Goal: Task Accomplishment & Management: Use online tool/utility

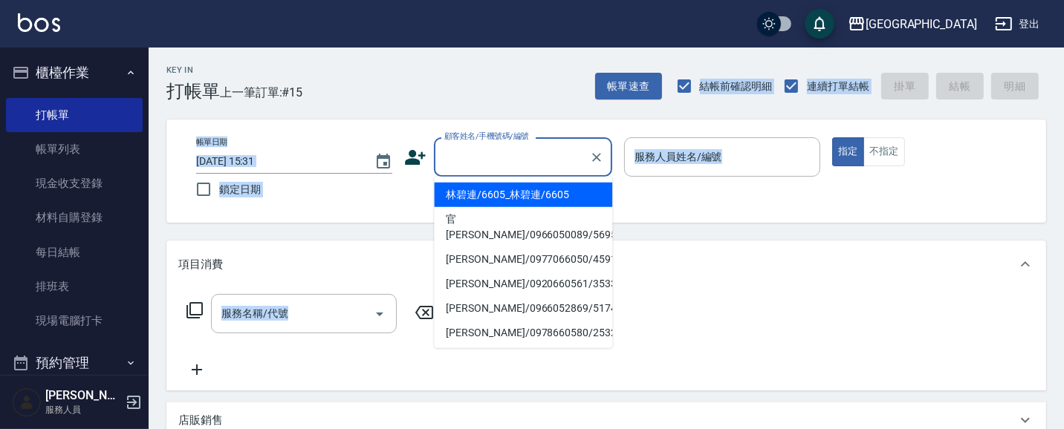
click at [488, 149] on input "顧客姓名/手機號碼/編號" at bounding box center [512, 157] width 143 height 26
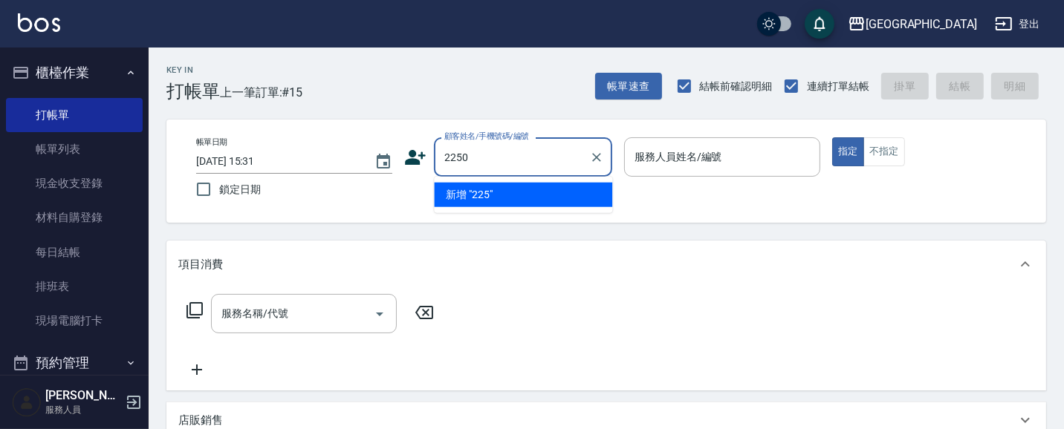
type input "2250"
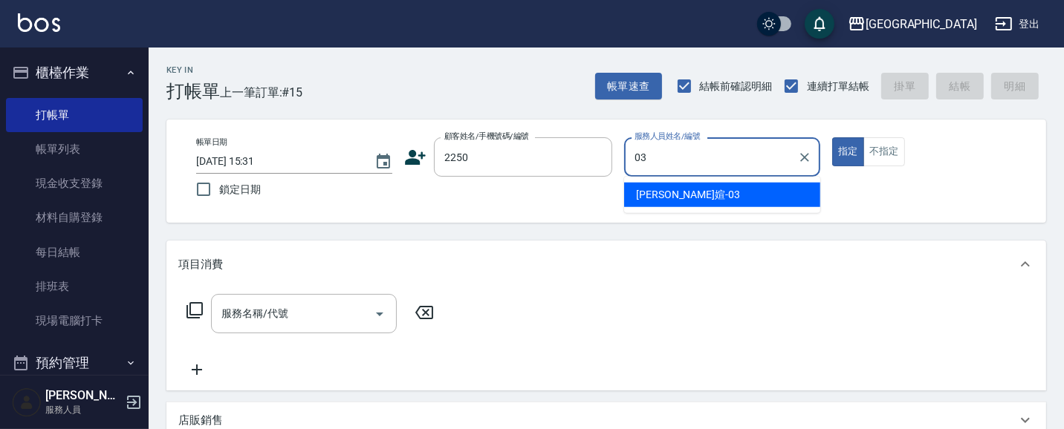
type input "[PERSON_NAME]媗-03"
type button "true"
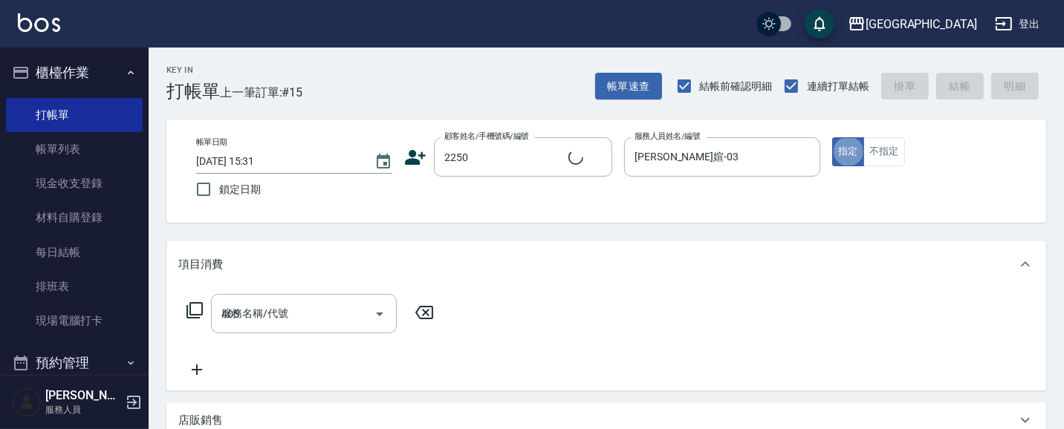
type input "405"
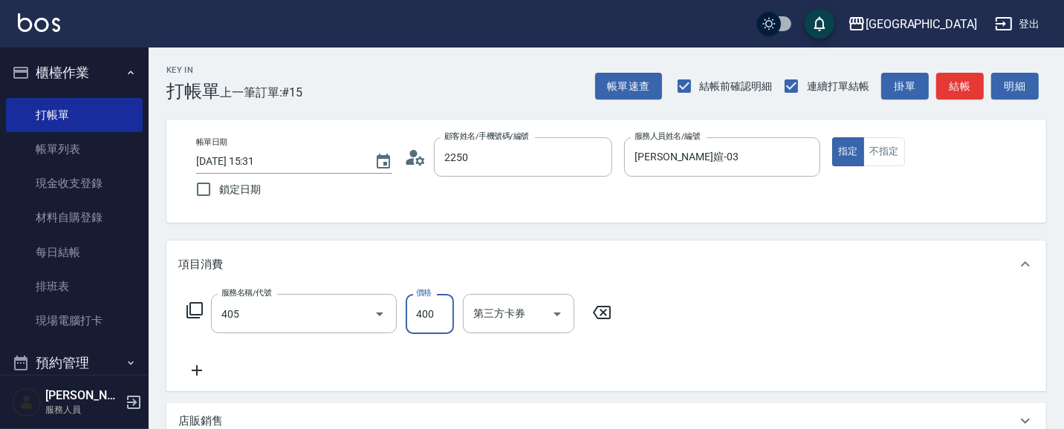
type input "[PERSON_NAME]媗/0911843052/2250"
type input "剪髮(400)(405)"
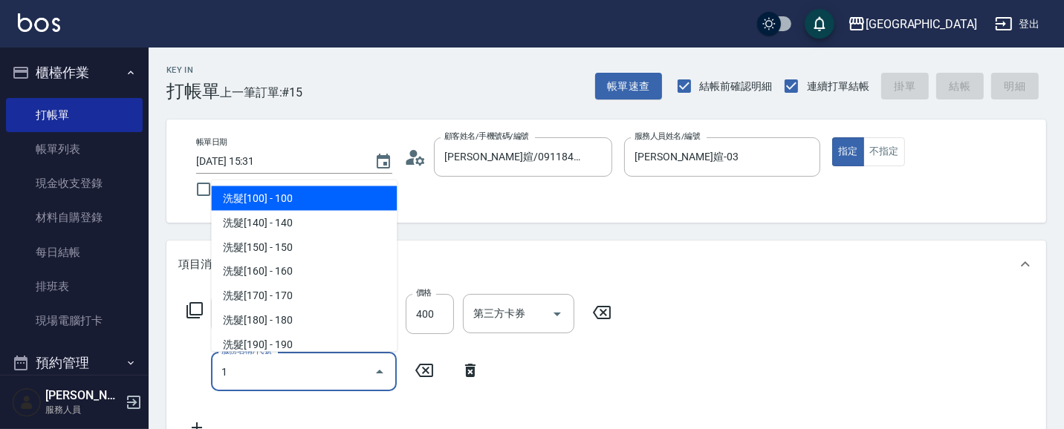
type input "18"
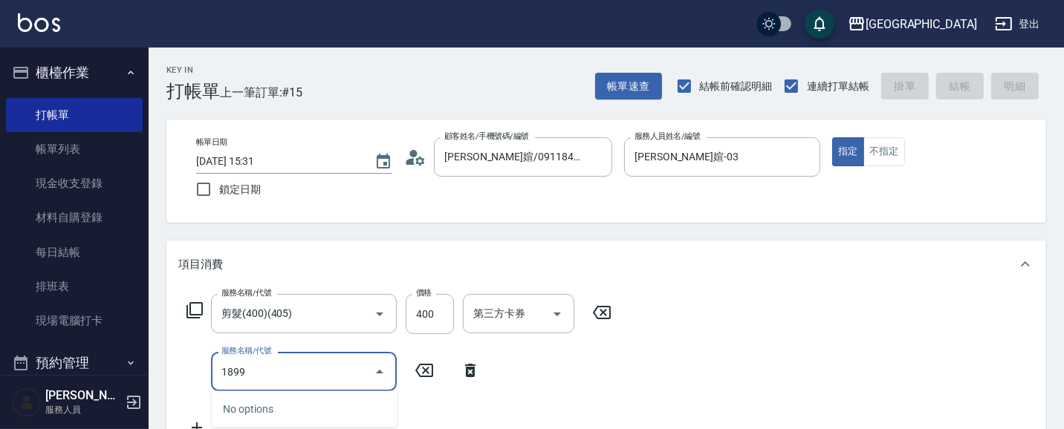
type input "[DATE] 17:00"
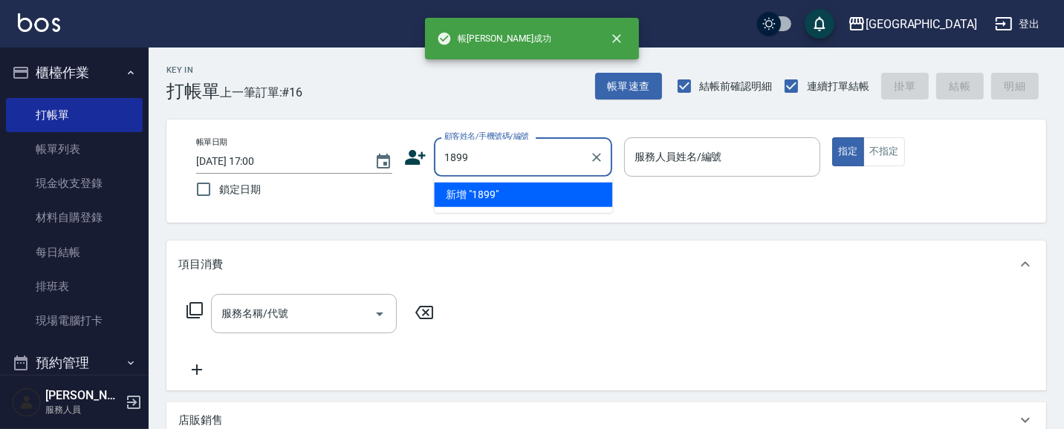
type input "1899"
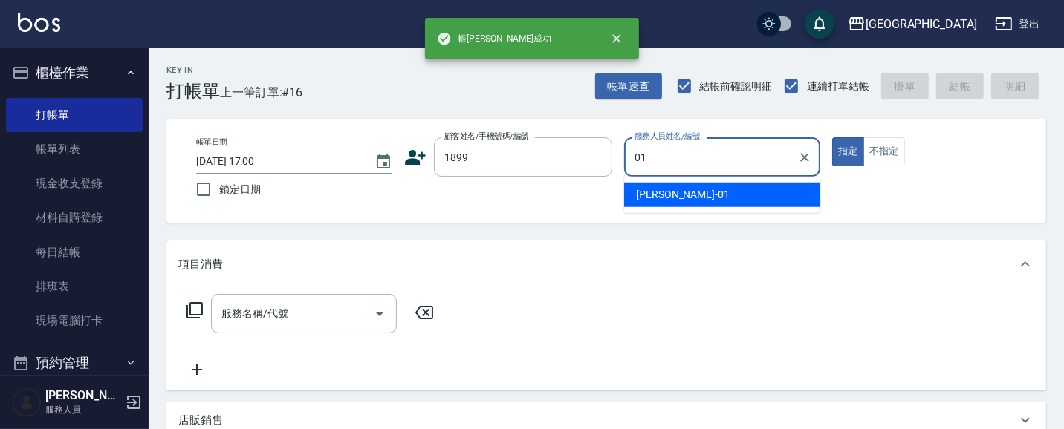
type input "[PERSON_NAME]-01"
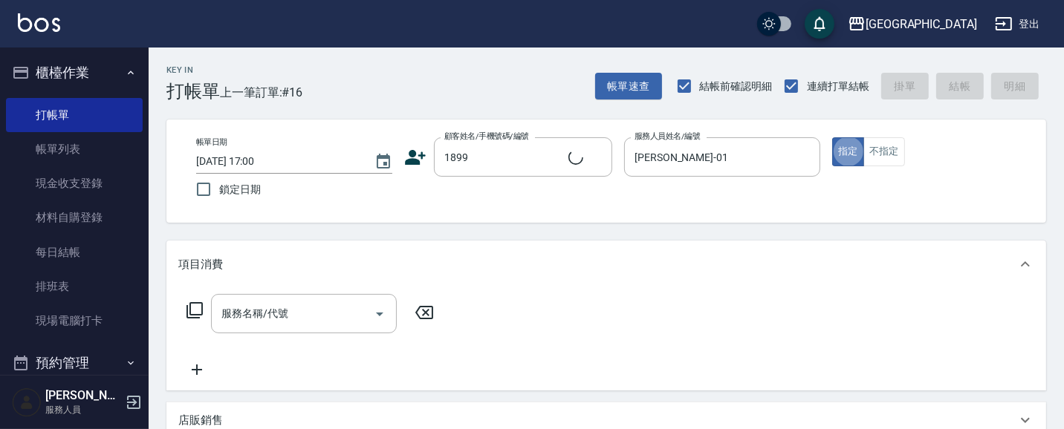
type input "[PERSON_NAME]/1899_[PERSON_NAME]/1899"
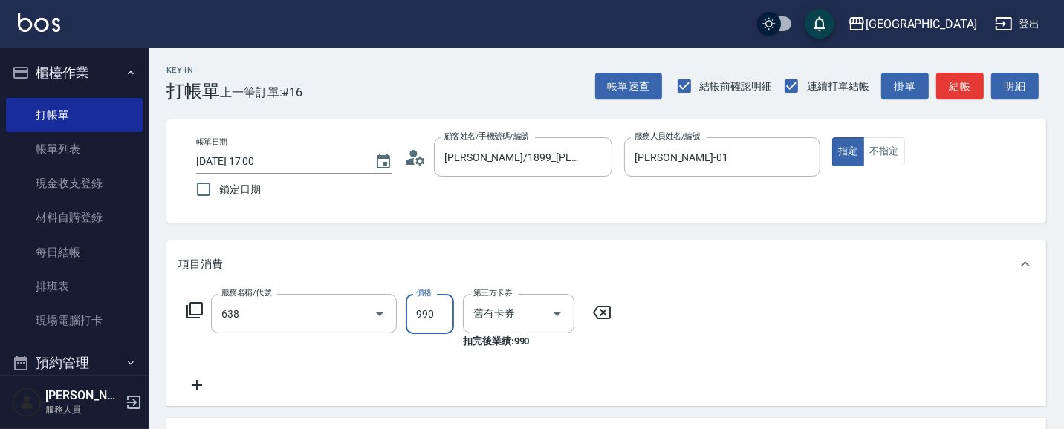
type input "(芙)頭皮養護套卡(638)"
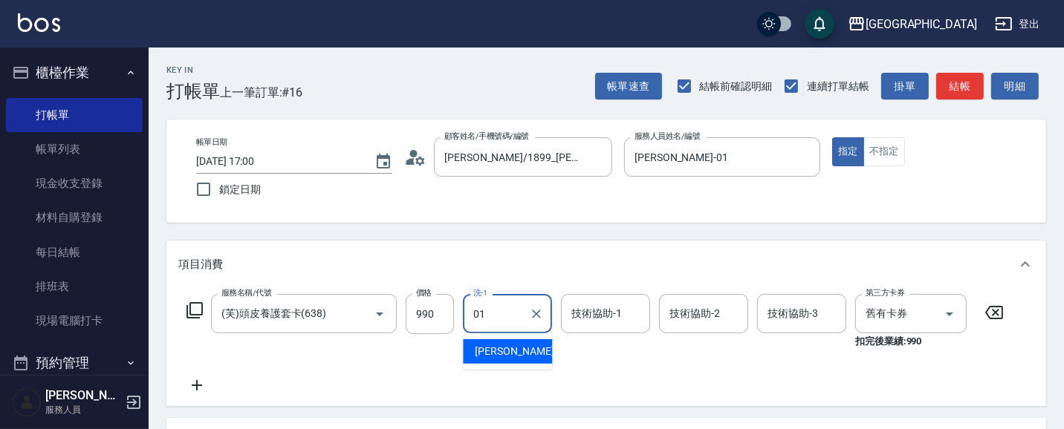
type input "[PERSON_NAME]-01"
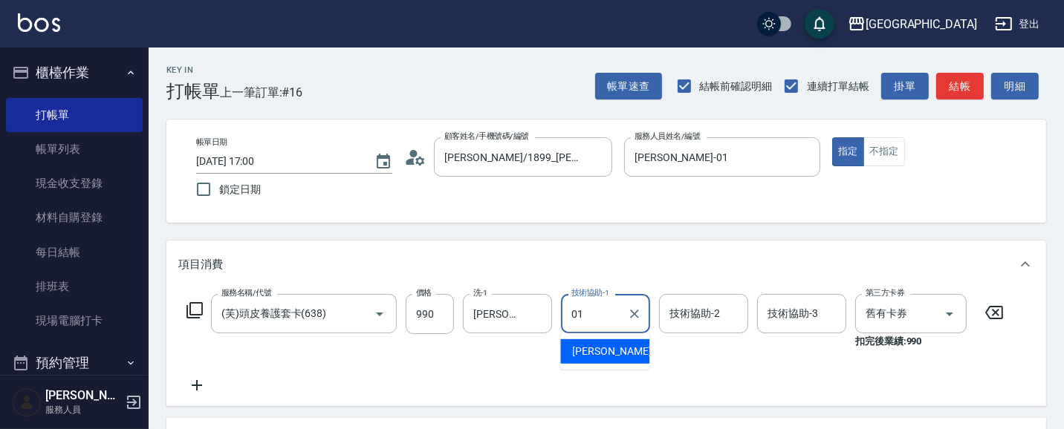
type input "[PERSON_NAME]-01"
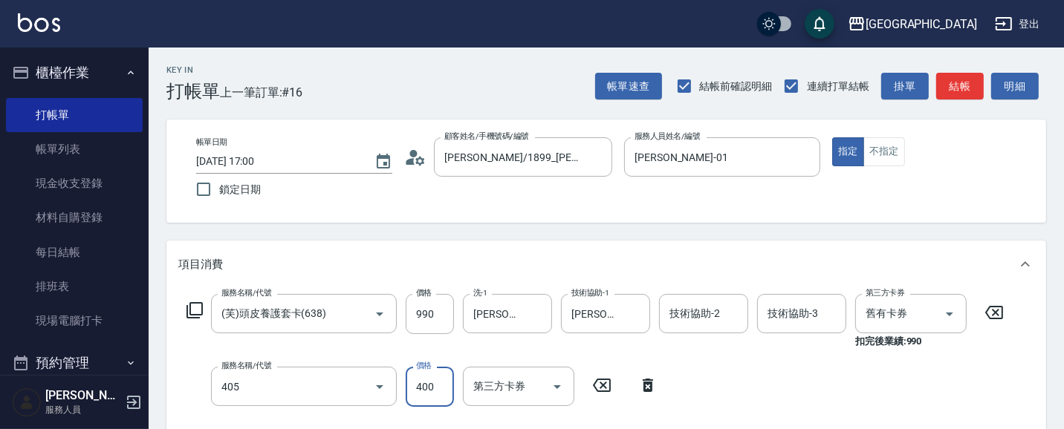
type input "剪髮(400)(405)"
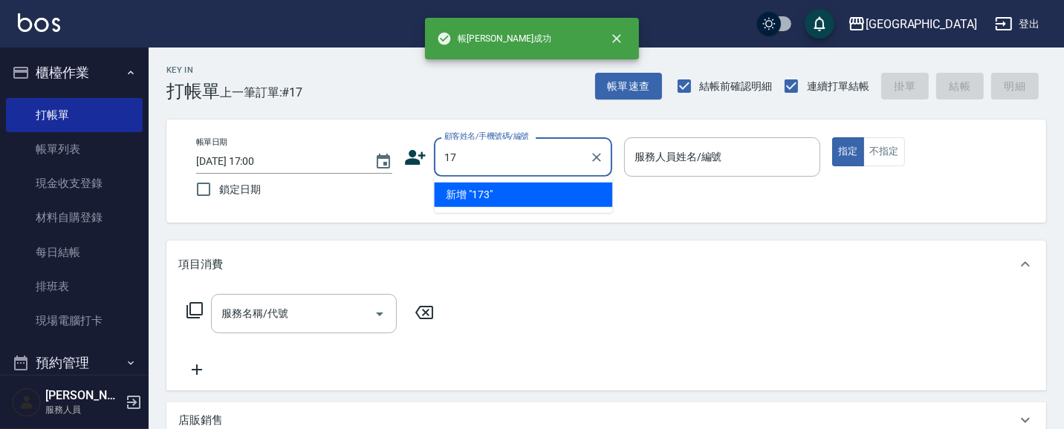
type input "1"
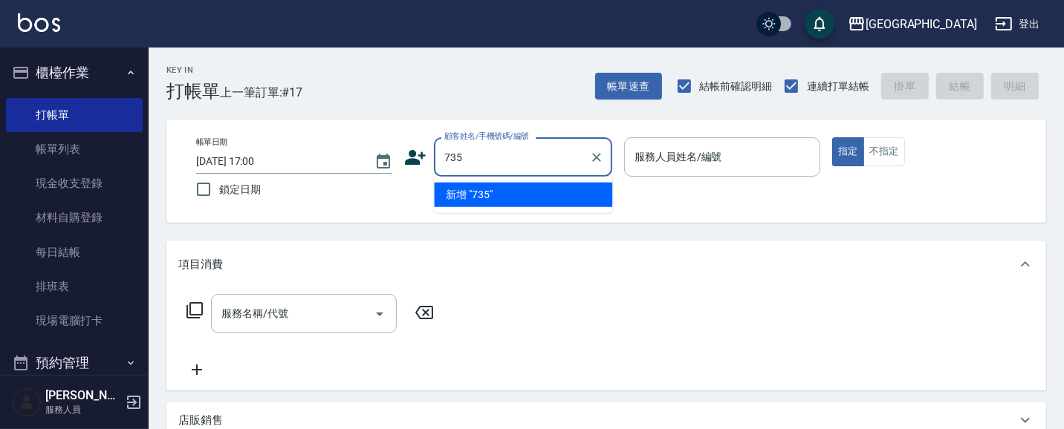
type input "735"
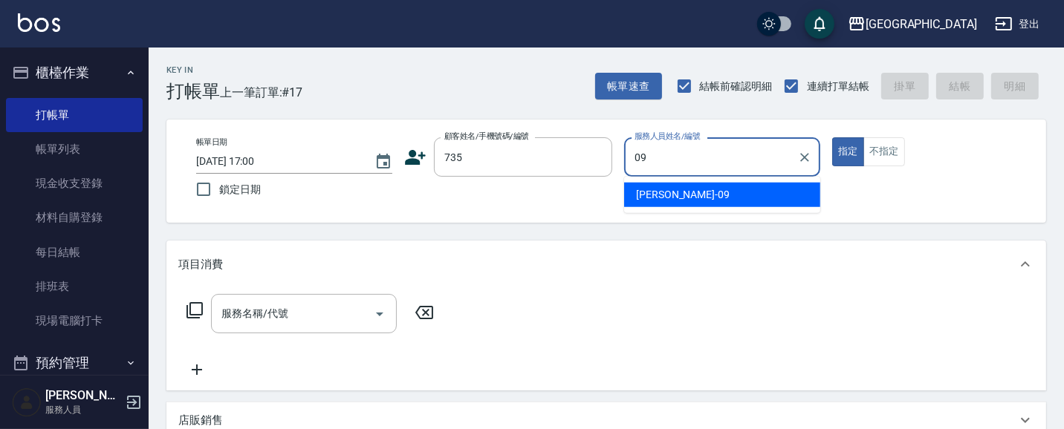
type input "[PERSON_NAME]-09"
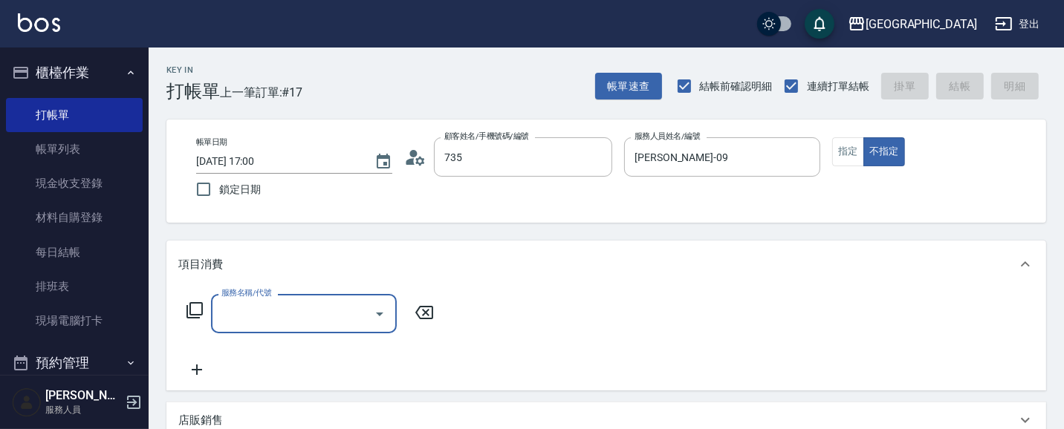
type input "[PERSON_NAME]/ 0958338986/735"
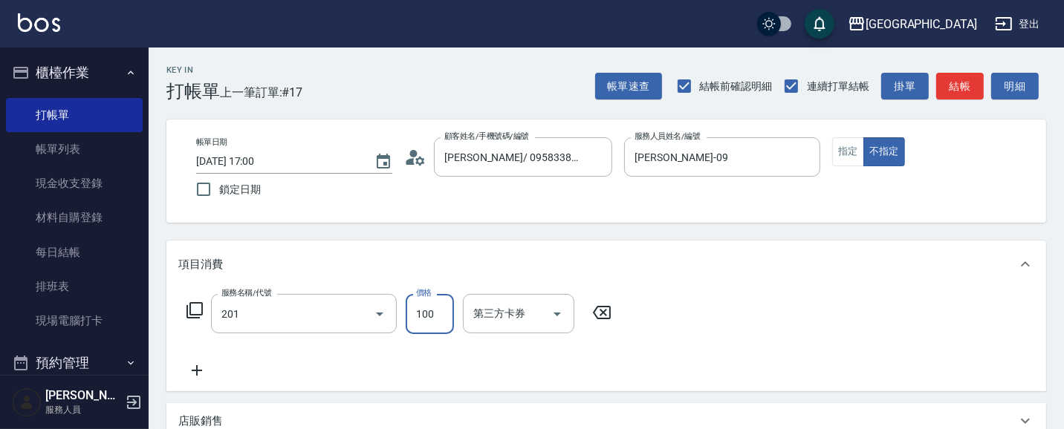
type input "洗髮[100](201)"
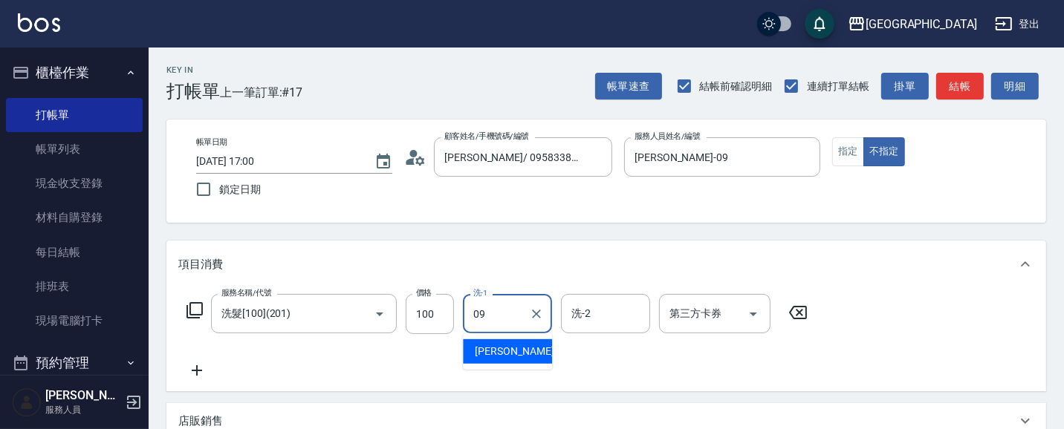
type input "[PERSON_NAME]-09"
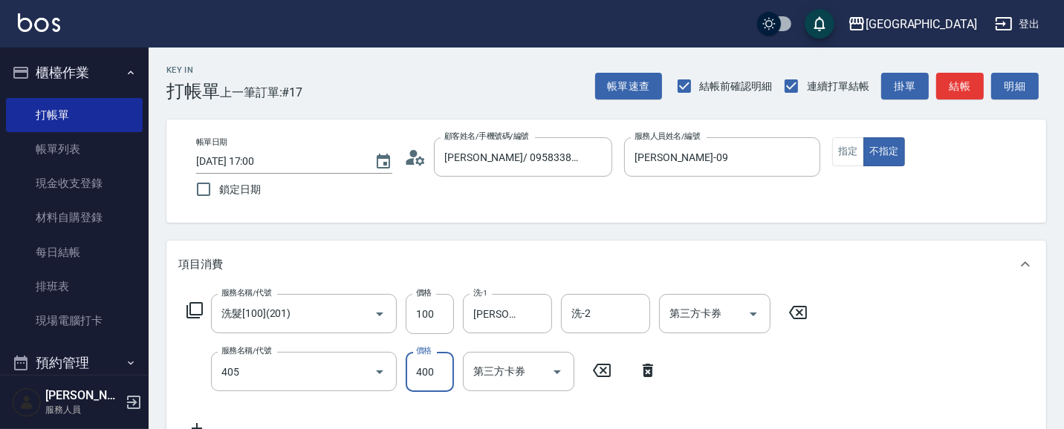
type input "剪髮(400)(405)"
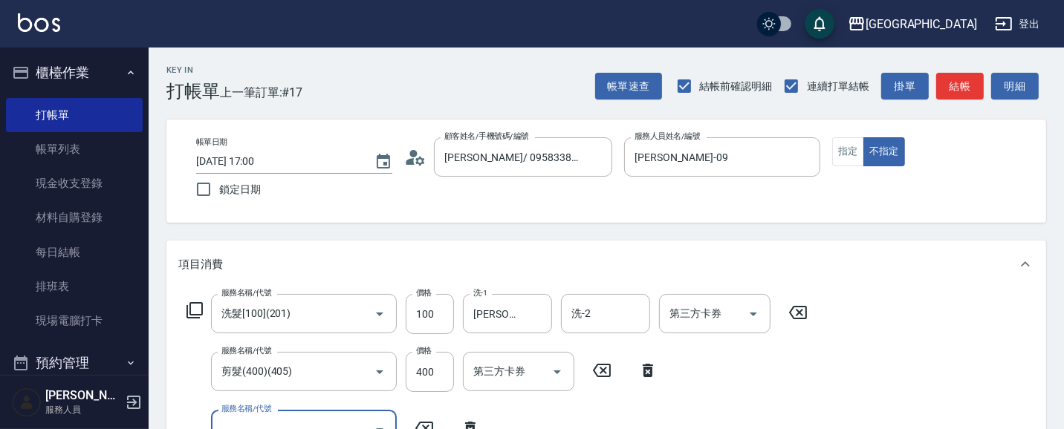
scroll to position [13, 0]
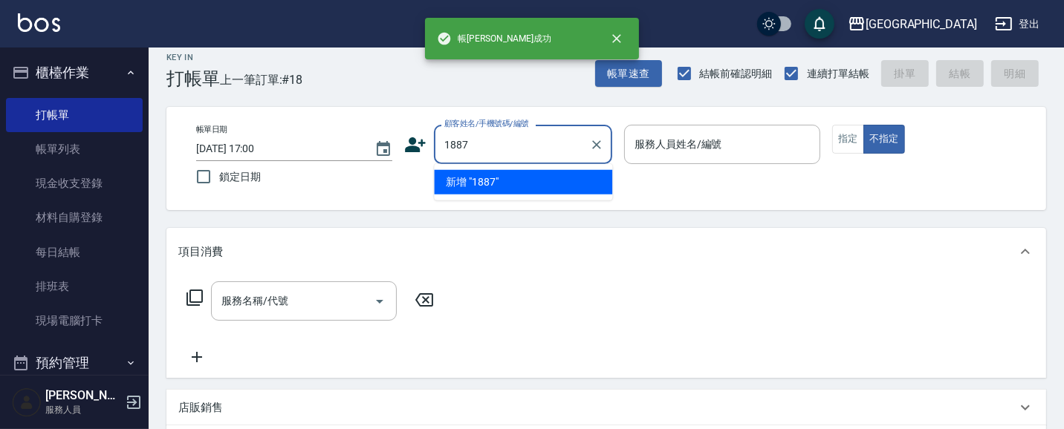
type input "1887"
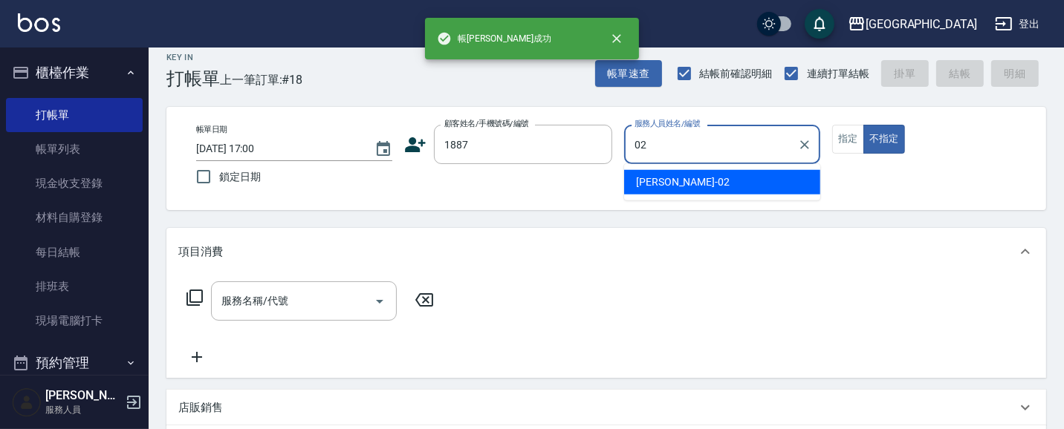
type input "[PERSON_NAME]-02"
type button "false"
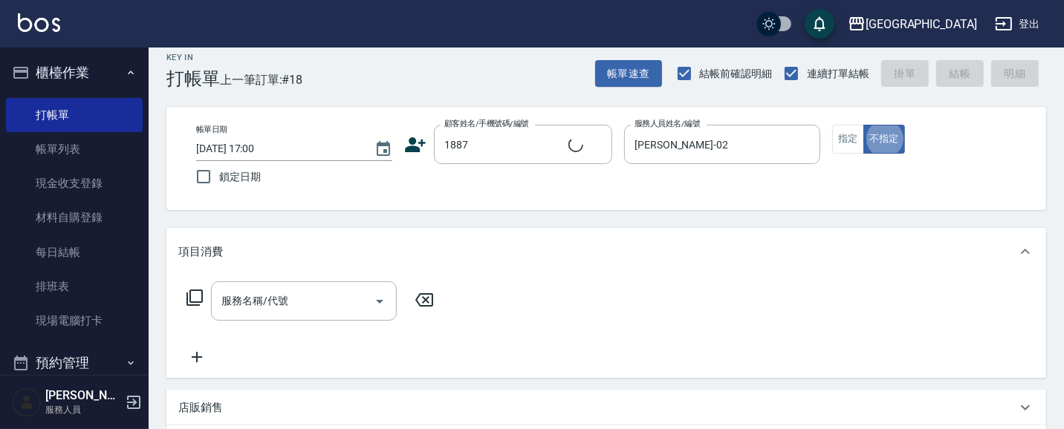
type input "[PERSON_NAME]/0920178671/1887"
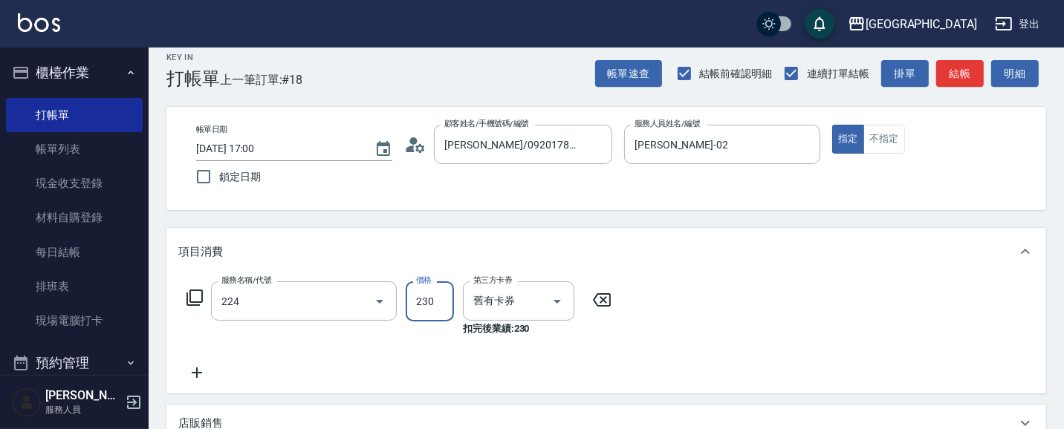
type input "洗髮(卡)230(224)"
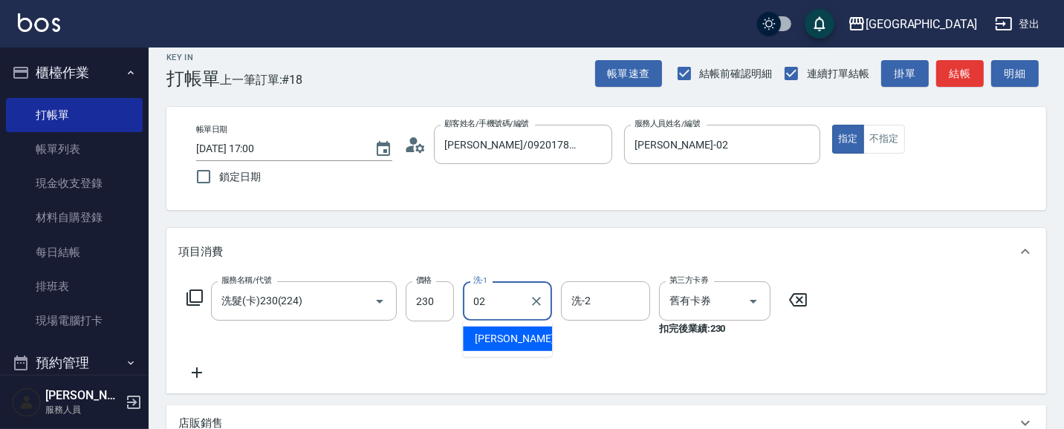
type input "[PERSON_NAME]-02"
